Goal: Register for event/course

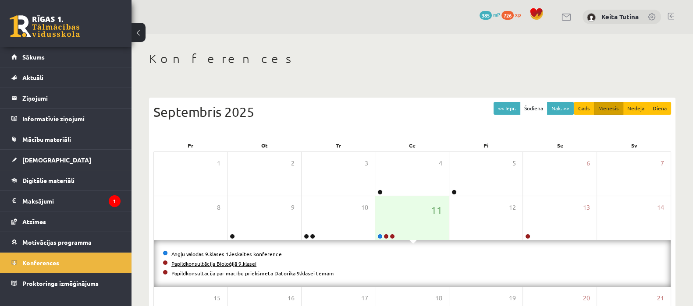
click at [248, 264] on link "Papildkonsultācija Bioloģijā 9.klasei" at bounding box center [213, 263] width 85 height 7
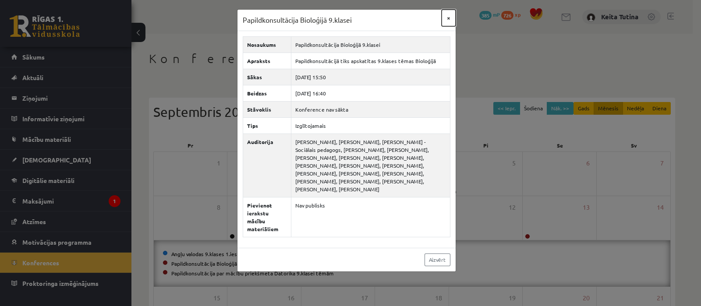
click at [447, 17] on button "×" at bounding box center [449, 18] width 14 height 17
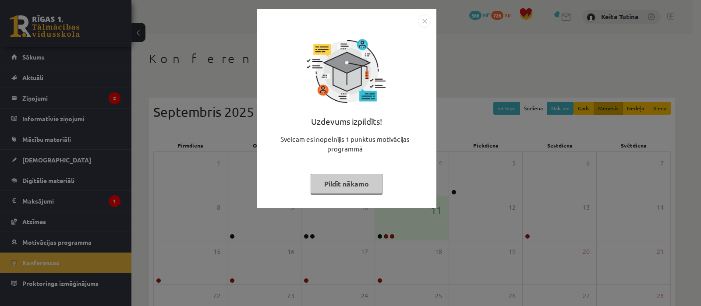
click at [341, 179] on button "Pildīt nākamo" at bounding box center [347, 184] width 72 height 20
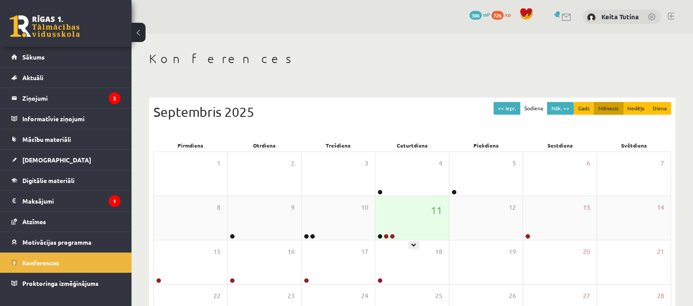
click at [425, 208] on div "11" at bounding box center [411, 218] width 73 height 44
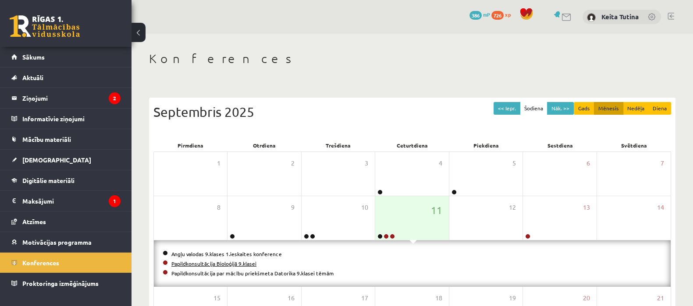
click at [216, 261] on link "Papildkonsultācija Bioloģijā 9.klasei" at bounding box center [213, 263] width 85 height 7
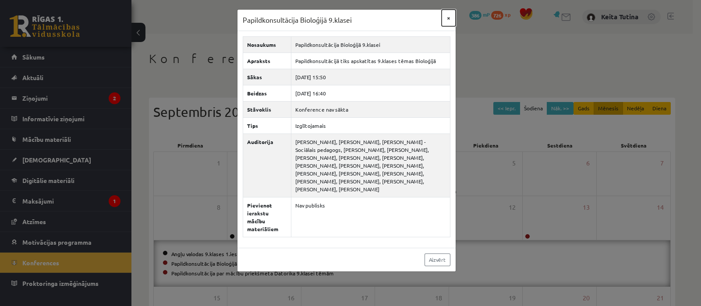
click at [451, 14] on button "×" at bounding box center [449, 18] width 14 height 17
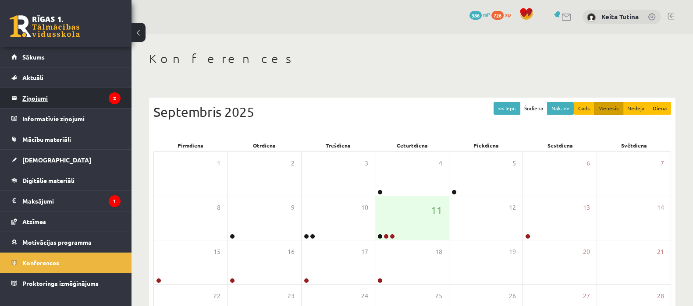
click at [90, 102] on legend "Ziņojumi 2" at bounding box center [71, 98] width 98 height 20
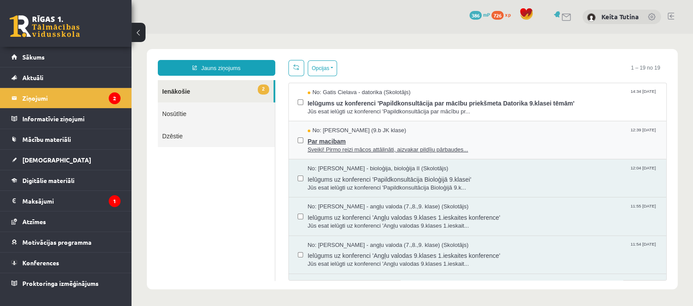
click at [309, 131] on span "No: Signe Osvalde (9.b JK klase)" at bounding box center [356, 131] width 99 height 8
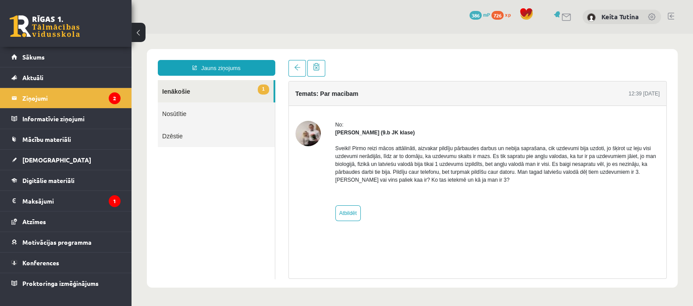
click at [238, 92] on link "1 Ienākošie" at bounding box center [216, 91] width 116 height 22
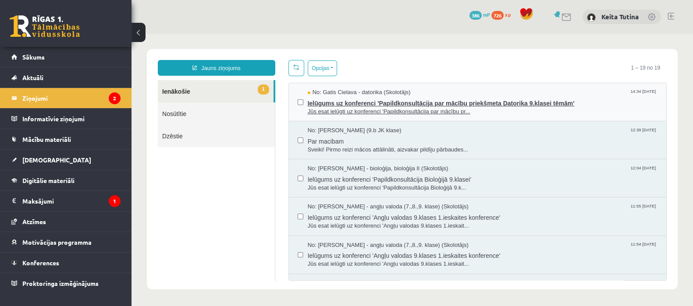
click at [379, 98] on span "Ielūgums uz konferenci 'Papildkonsultācija par mācību priekšmeta Datorika 9.kla…" at bounding box center [482, 102] width 350 height 11
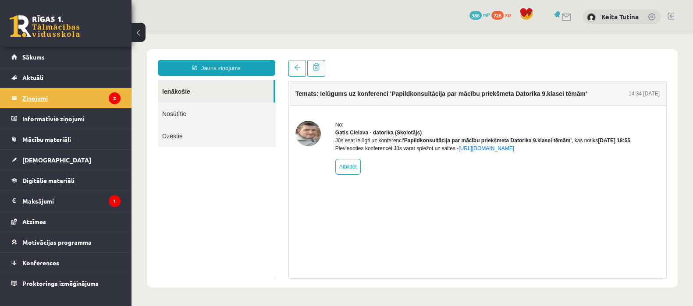
click at [91, 100] on legend "Ziņojumi 2" at bounding box center [71, 98] width 98 height 20
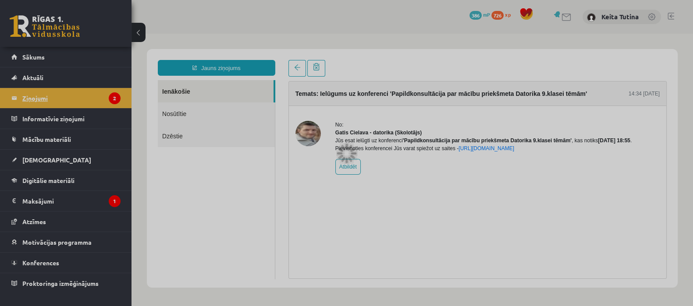
click at [91, 100] on div at bounding box center [346, 153] width 693 height 306
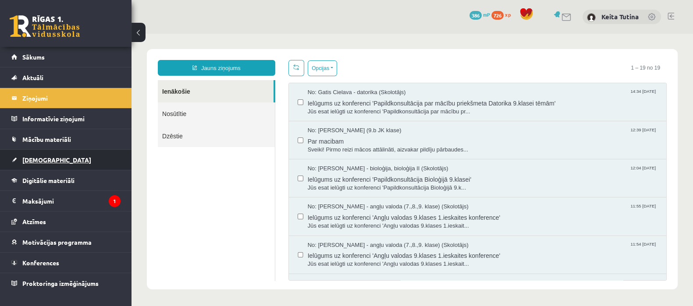
click at [62, 159] on link "[DEMOGRAPHIC_DATA]" at bounding box center [65, 160] width 109 height 20
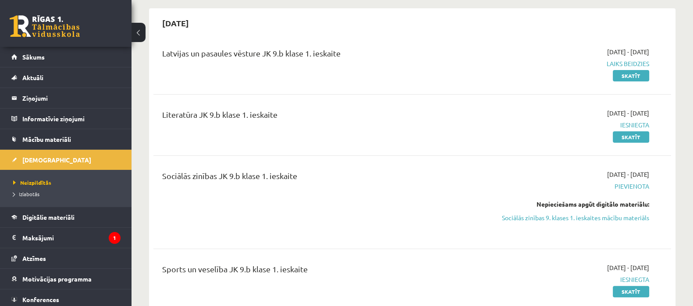
scroll to position [350, 0]
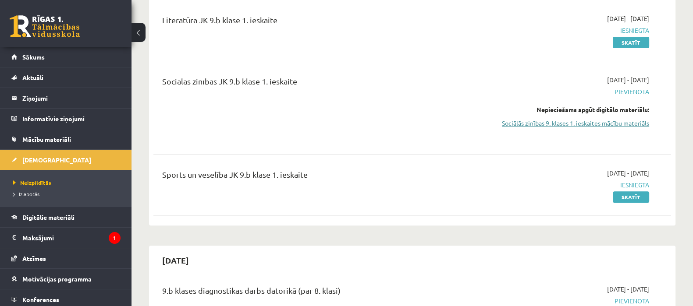
click at [588, 127] on link "Sociālās zinības 9. klases 1. ieskaites mācību materiāls" at bounding box center [571, 123] width 153 height 9
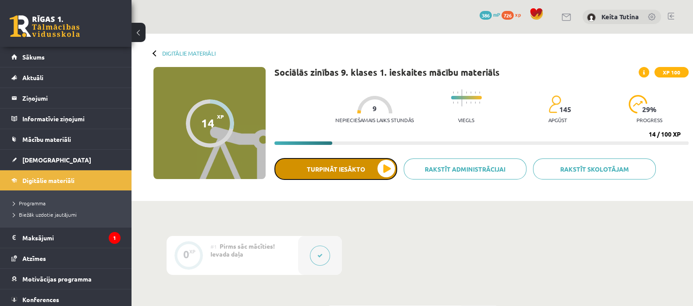
click at [344, 168] on button "Turpināt iesākto" at bounding box center [335, 169] width 123 height 22
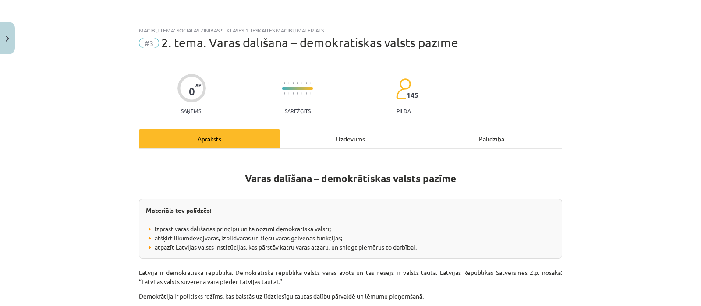
click at [331, 139] on div "Uzdevums" at bounding box center [350, 139] width 141 height 20
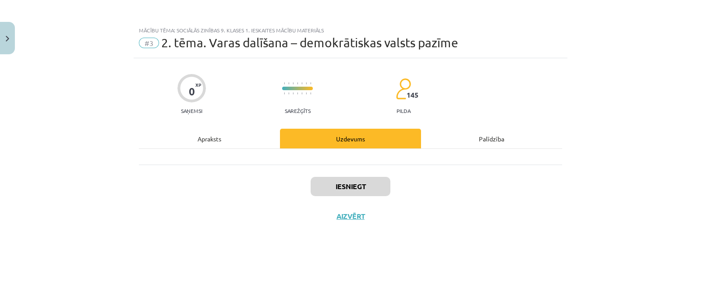
click at [237, 142] on div "Apraksts" at bounding box center [209, 139] width 141 height 20
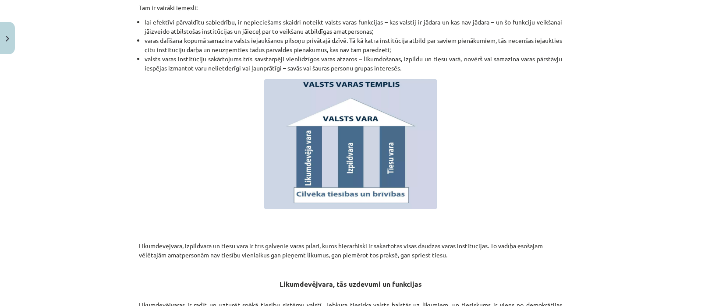
scroll to position [508, 0]
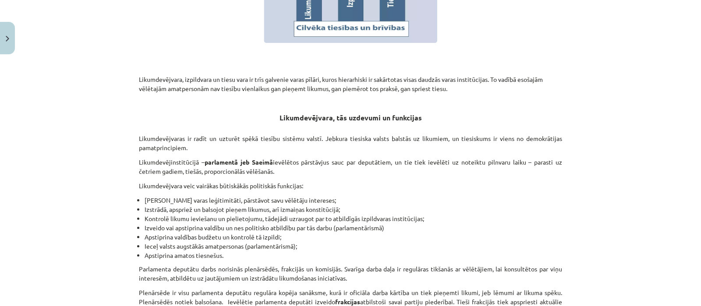
click at [680, 198] on div "Mācību tēma: Sociālās zinības 9. klases 1. ieskaites mācību materiāls #3 2. tēm…" at bounding box center [350, 153] width 701 height 306
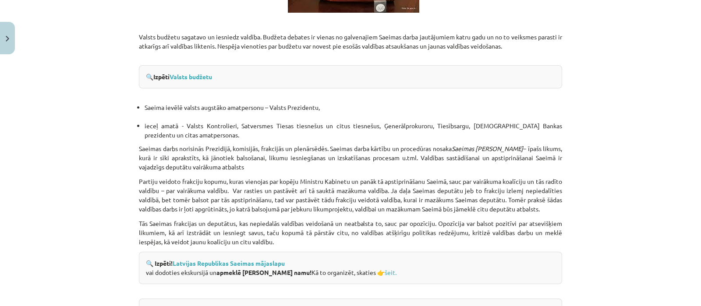
scroll to position [1235, 0]
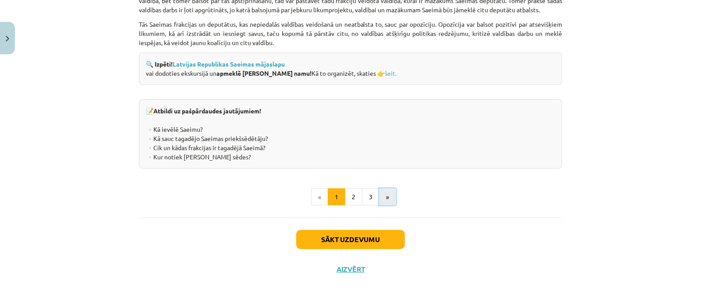
click at [382, 198] on button "»" at bounding box center [387, 197] width 17 height 18
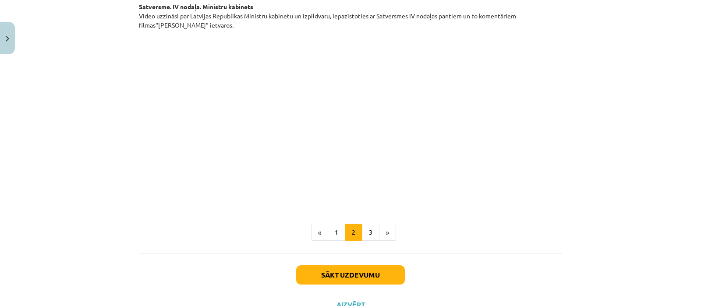
scroll to position [709, 0]
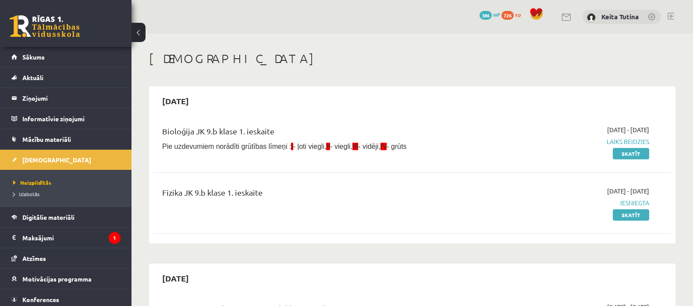
scroll to position [350, 0]
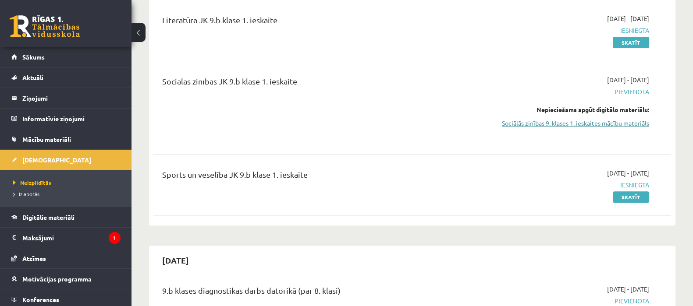
click at [508, 128] on link "Sociālās zinības 9. klases 1. ieskaites mācību materiāls" at bounding box center [571, 123] width 153 height 9
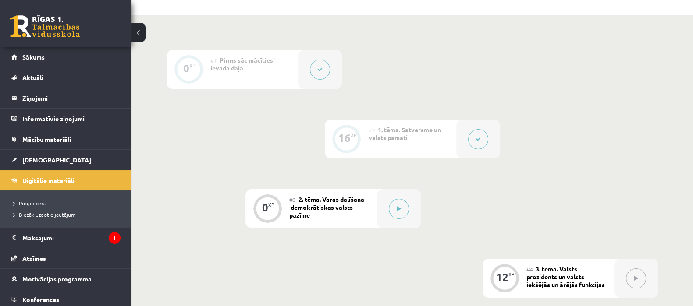
scroll to position [185, 0]
click at [78, 52] on link "Sākums" at bounding box center [65, 57] width 109 height 20
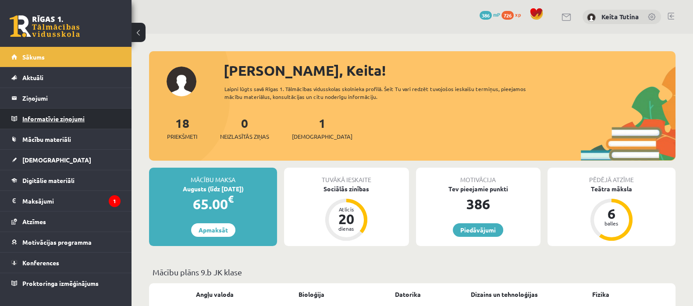
click at [70, 112] on legend "Informatīvie ziņojumi 0" at bounding box center [71, 119] width 98 height 20
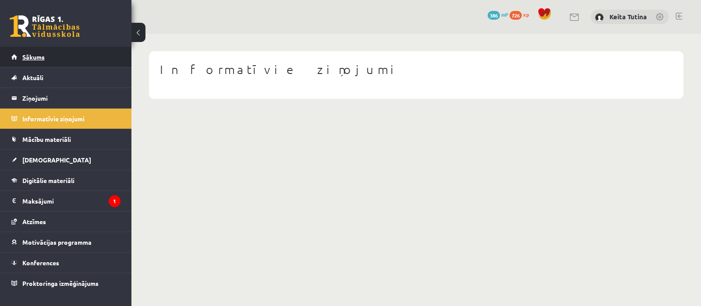
click at [26, 64] on link "Sākums" at bounding box center [65, 57] width 109 height 20
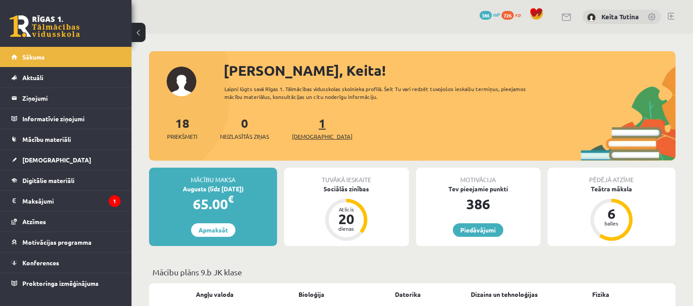
click at [309, 135] on span "[DEMOGRAPHIC_DATA]" at bounding box center [322, 136] width 60 height 9
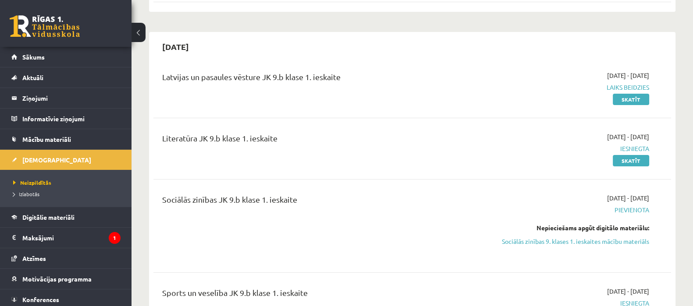
scroll to position [233, 0]
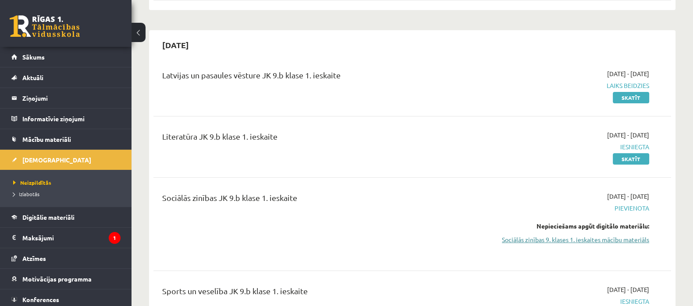
click at [604, 242] on link "Sociālās zinības 9. klases 1. ieskaites mācību materiāls" at bounding box center [571, 239] width 153 height 9
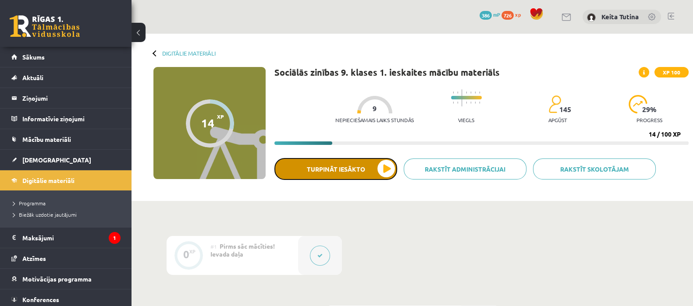
click at [358, 173] on button "Turpināt iesākto" at bounding box center [335, 169] width 123 height 22
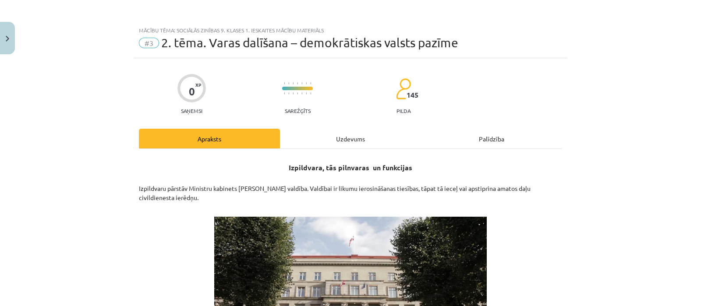
click at [356, 141] on div "Uzdevums" at bounding box center [350, 139] width 141 height 20
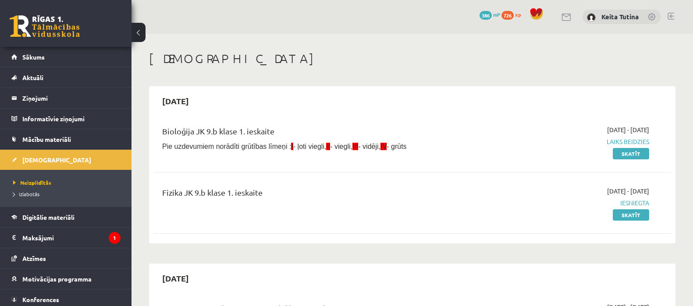
scroll to position [233, 0]
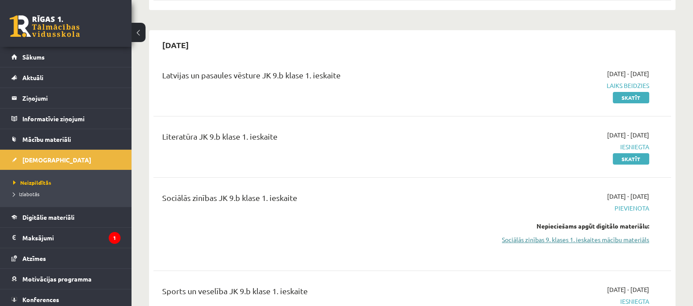
click at [574, 240] on link "Sociālās zinības 9. klases 1. ieskaites mācību materiāls" at bounding box center [571, 239] width 153 height 9
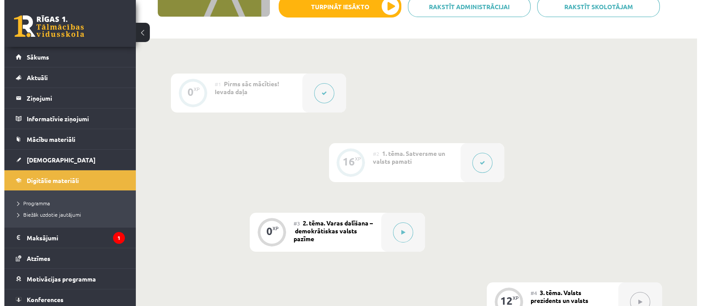
scroll to position [164, 0]
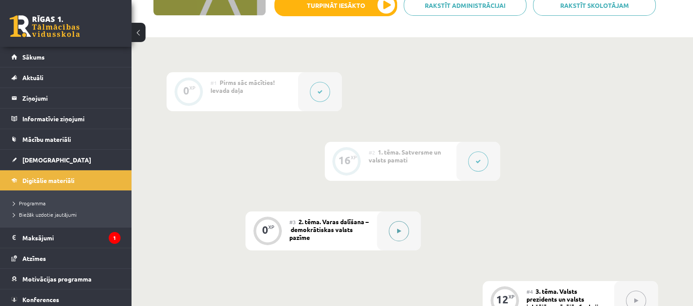
click at [406, 232] on button at bounding box center [399, 231] width 20 height 20
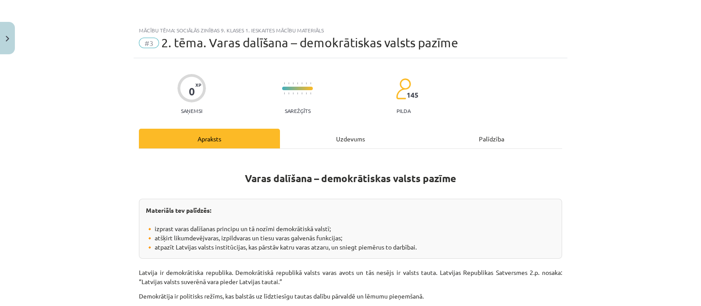
click at [350, 130] on div "Uzdevums" at bounding box center [350, 139] width 141 height 20
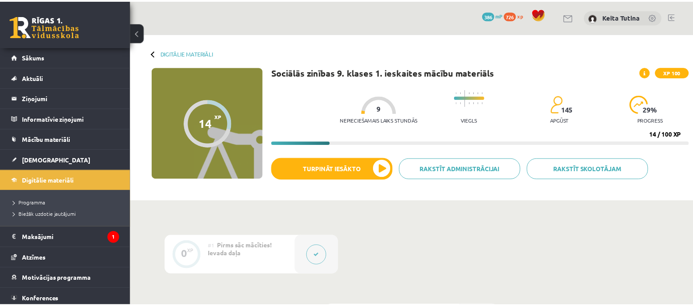
scroll to position [164, 0]
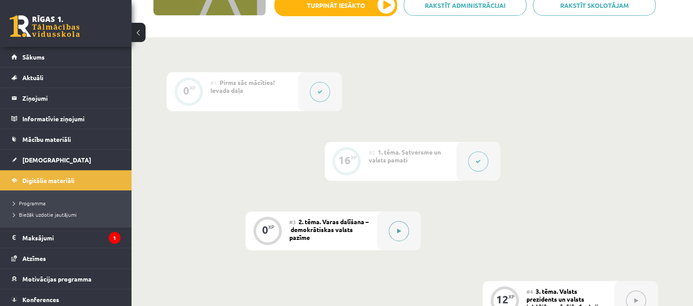
click at [390, 226] on button at bounding box center [399, 231] width 20 height 20
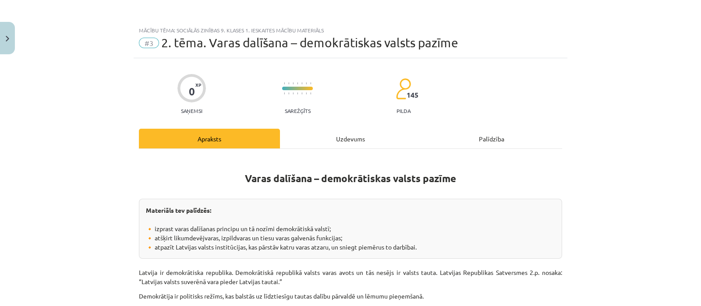
click at [334, 139] on div "Uzdevums" at bounding box center [350, 139] width 141 height 20
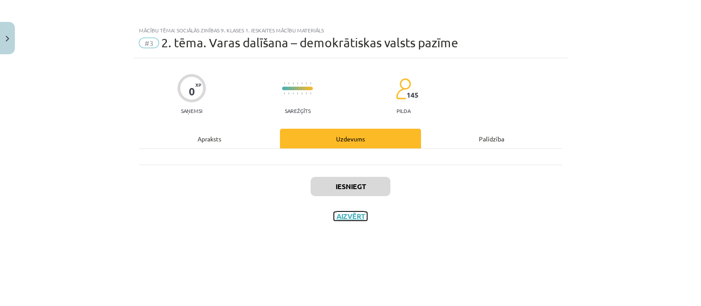
click at [340, 216] on button "Aizvērt" at bounding box center [350, 216] width 33 height 9
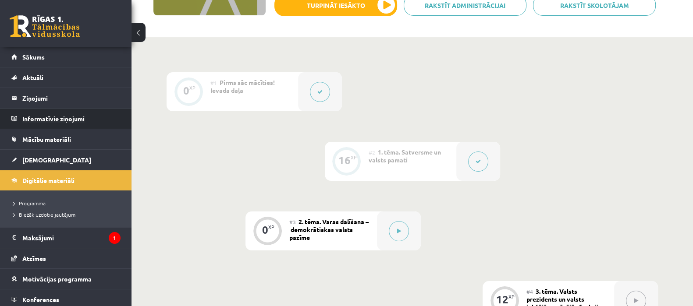
click at [58, 120] on legend "Informatīvie ziņojumi 0" at bounding box center [71, 119] width 98 height 20
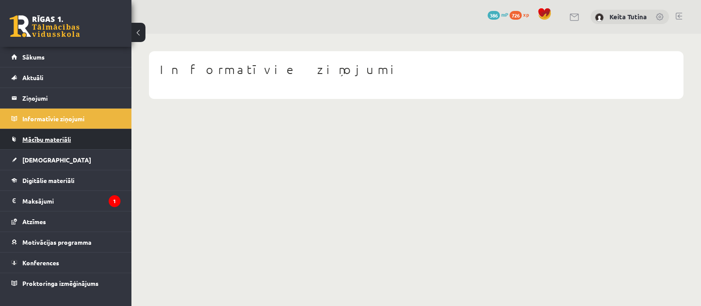
click at [58, 132] on link "Mācību materiāli" at bounding box center [65, 139] width 109 height 20
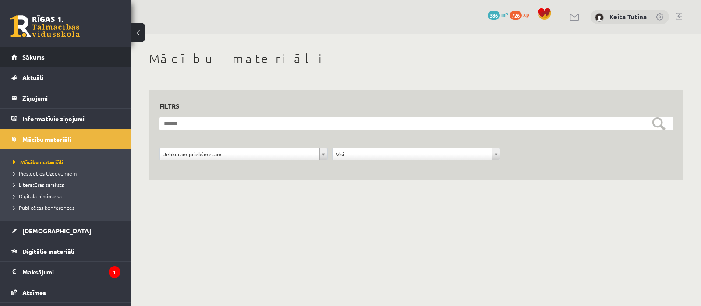
click at [42, 62] on link "Sākums" at bounding box center [65, 57] width 109 height 20
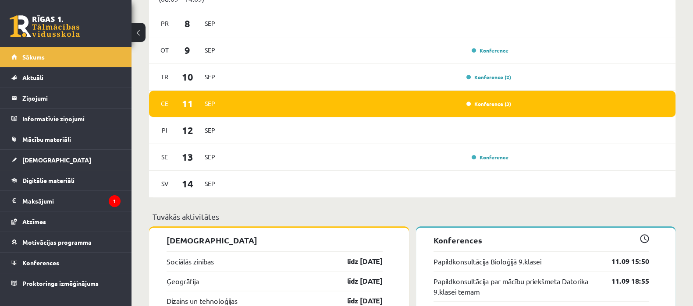
scroll to position [666, 0]
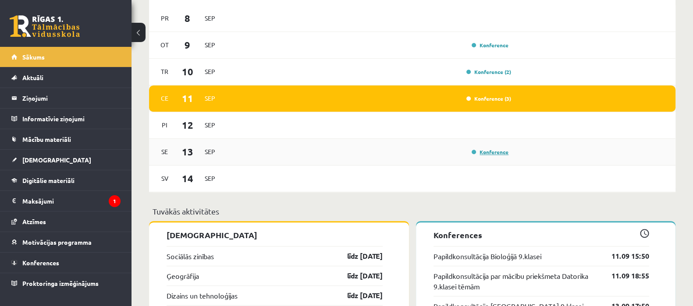
click at [504, 155] on link "Konference" at bounding box center [489, 151] width 37 height 7
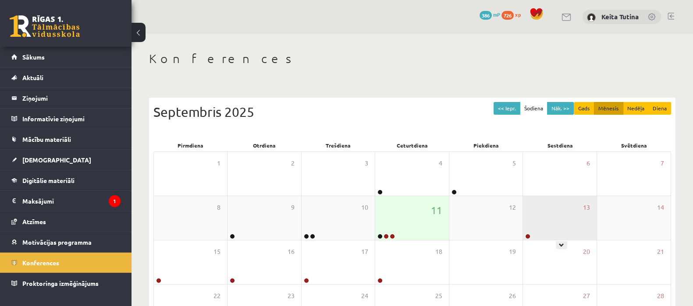
click at [545, 218] on div "13" at bounding box center [559, 218] width 73 height 44
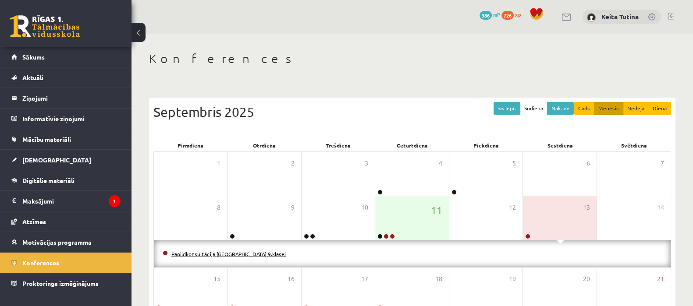
click at [237, 254] on link "Papildkonsultācija [GEOGRAPHIC_DATA] 9.klasei" at bounding box center [228, 254] width 114 height 7
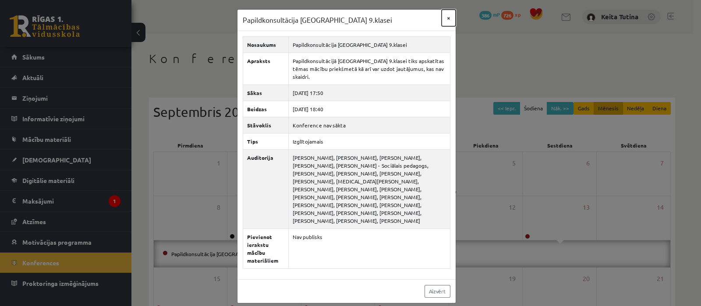
click at [447, 23] on button "×" at bounding box center [449, 18] width 14 height 17
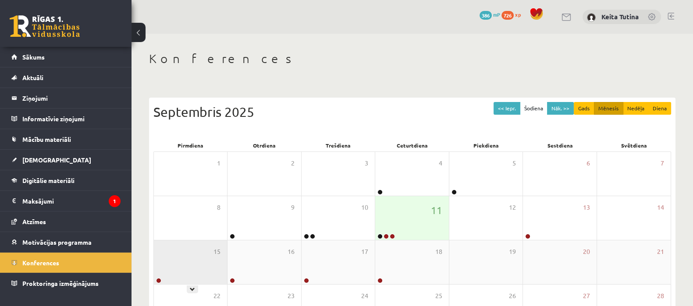
click at [205, 259] on div "15" at bounding box center [190, 262] width 73 height 44
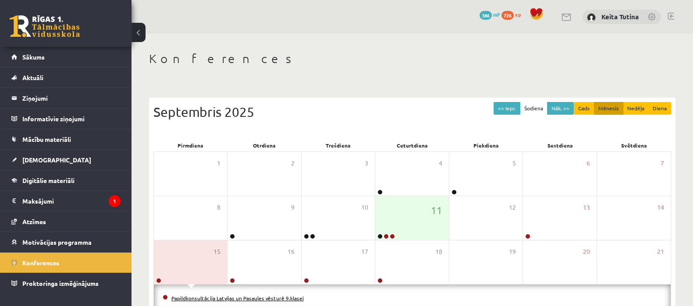
click at [226, 297] on link "Papildkonsultācija Latvijas un Pasaules vēsturē 9.klasei" at bounding box center [237, 298] width 132 height 7
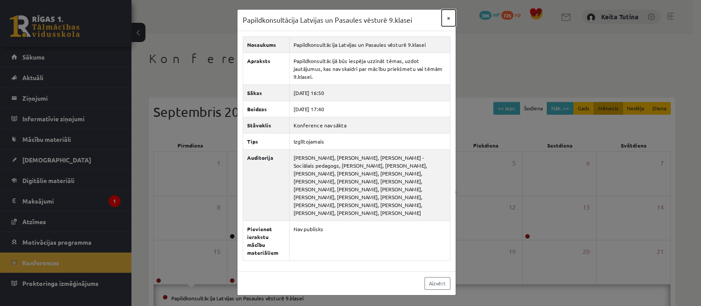
click at [449, 14] on button "×" at bounding box center [449, 18] width 14 height 17
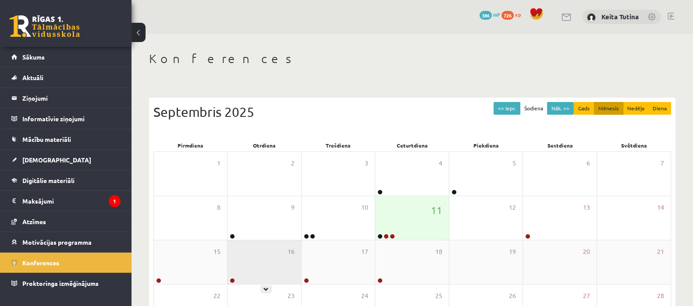
click at [256, 275] on div "16" at bounding box center [263, 262] width 73 height 44
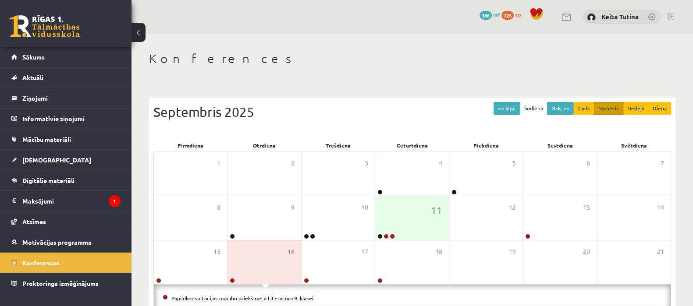
click at [235, 295] on link "Papildkonsultācijas mācību priekšmetā Literatūra 9. klasei" at bounding box center [242, 298] width 142 height 7
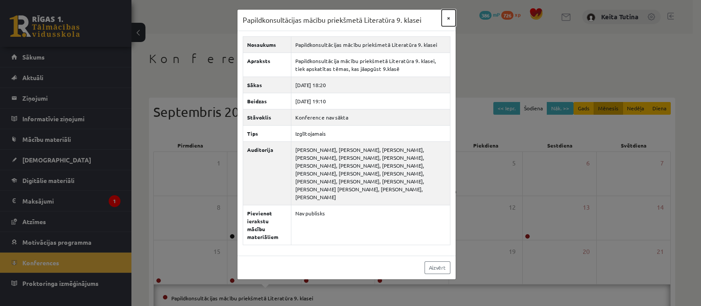
click at [442, 18] on button "×" at bounding box center [449, 18] width 14 height 17
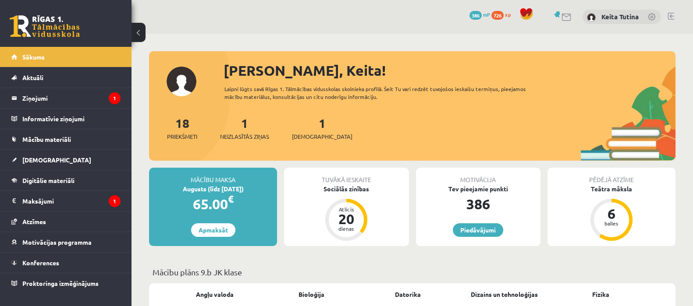
click at [243, 131] on div "1 Neizlasītās ziņas" at bounding box center [244, 127] width 49 height 27
click at [243, 129] on link "1 Neizlasītās ziņas" at bounding box center [244, 128] width 49 height 26
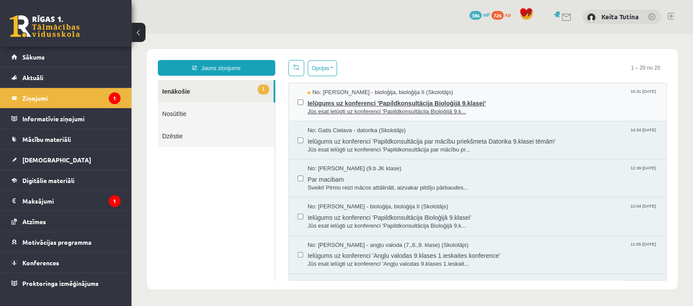
click at [367, 97] on span "Ielūgums uz konferenci 'Papildkonsultācija Bioloģijā 9.klasei'" at bounding box center [482, 102] width 350 height 11
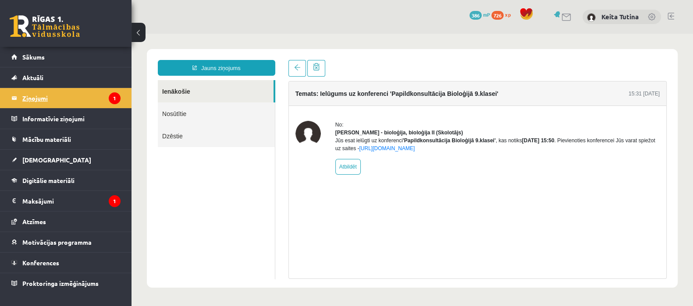
click at [81, 99] on legend "Ziņojumi 1" at bounding box center [71, 98] width 98 height 20
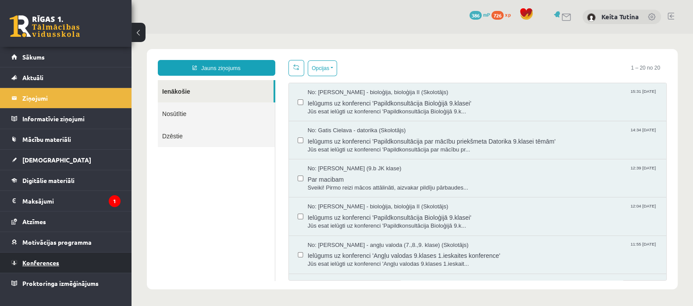
click at [67, 261] on link "Konferences" at bounding box center [65, 263] width 109 height 20
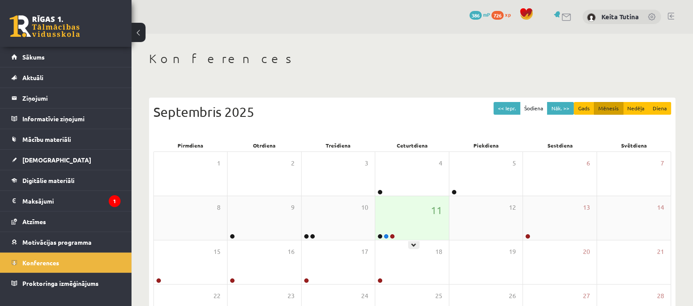
click at [401, 222] on div "11" at bounding box center [411, 218] width 73 height 44
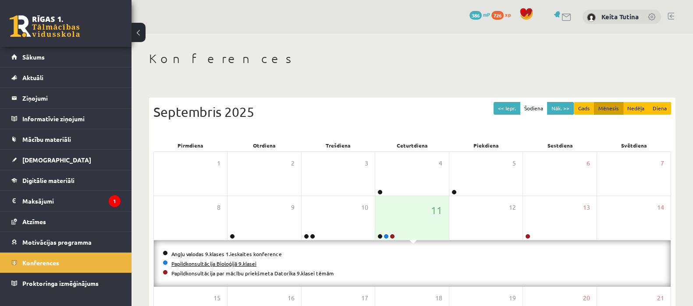
click at [224, 263] on link "Papildkonsultācija Bioloģijā 9.klasei" at bounding box center [213, 263] width 85 height 7
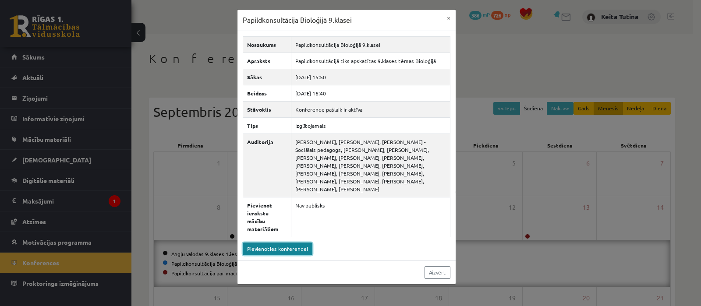
click at [262, 243] on link "Pievienoties konferencei" at bounding box center [278, 249] width 70 height 13
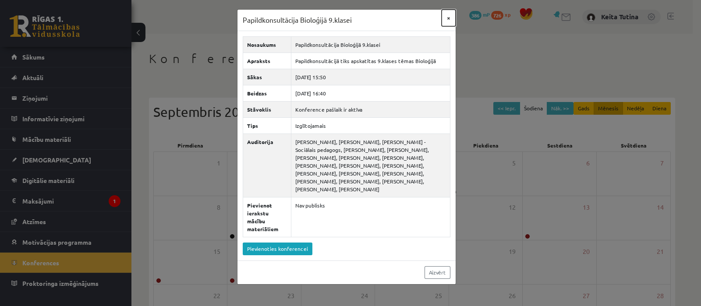
click at [449, 16] on button "×" at bounding box center [449, 18] width 14 height 17
